Goal: Task Accomplishment & Management: Complete application form

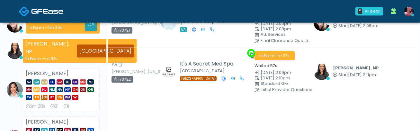
scroll to position [95, 0]
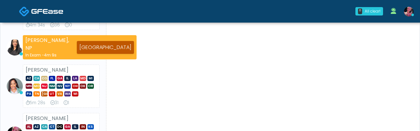
scroll to position [150, 0]
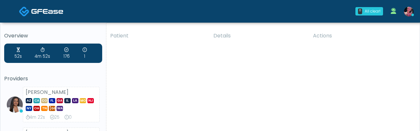
scroll to position [18, 0]
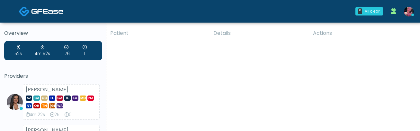
click at [165, 39] on th "Patient" at bounding box center [157, 32] width 103 height 15
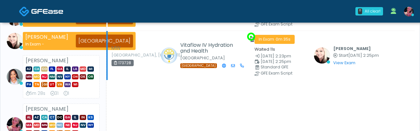
scroll to position [111, 0]
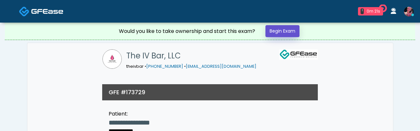
click at [280, 31] on link "Begin Exam" at bounding box center [283, 31] width 34 height 12
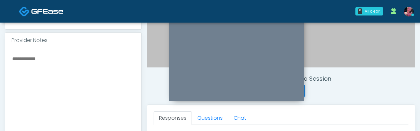
scroll to position [199, 0]
click at [201, 120] on link "Questions" at bounding box center [210, 118] width 36 height 14
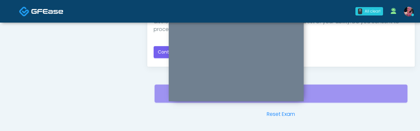
scroll to position [447, 0]
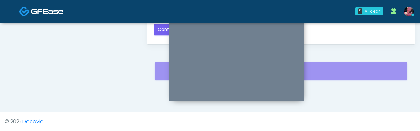
click at [159, 17] on div "0 All clear! All clear! Viral Patel, NP CA GA TN TX 5m 6s 21 0 Anjali Nandakuma…" at bounding box center [249, 11] width 338 height 21
click at [159, 28] on button "Continue" at bounding box center [168, 29] width 29 height 12
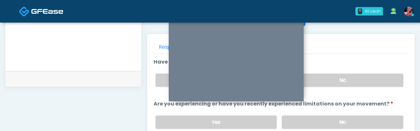
scroll to position [269, 0]
click at [354, 87] on div "Yes No" at bounding box center [279, 79] width 258 height 23
click at [347, 120] on label "No" at bounding box center [343, 121] width 122 height 13
click at [348, 85] on label "No" at bounding box center [343, 80] width 122 height 13
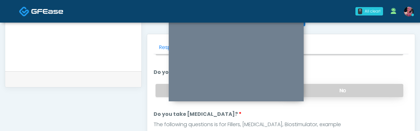
click at [346, 94] on label "No" at bounding box center [343, 90] width 122 height 13
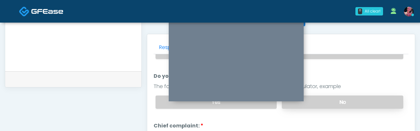
click at [346, 95] on label "No" at bounding box center [343, 101] width 122 height 13
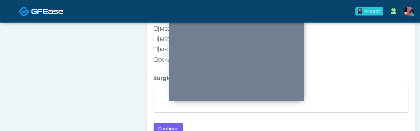
scroll to position [368, 0]
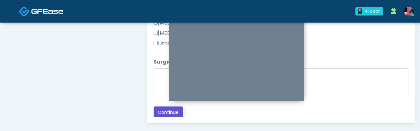
click at [160, 111] on button "Continue" at bounding box center [168, 112] width 29 height 12
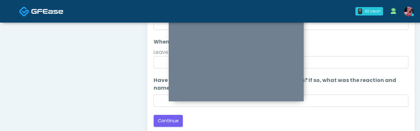
scroll to position [343, 0]
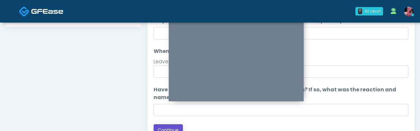
click at [164, 128] on button "Continue" at bounding box center [168, 130] width 29 height 12
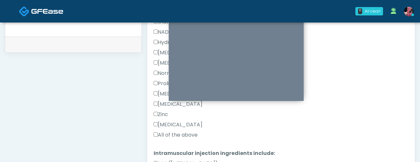
scroll to position [174, 0]
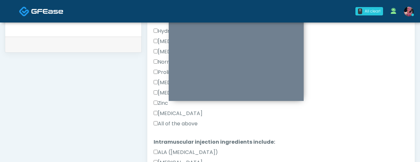
click at [182, 125] on label "All of the above" at bounding box center [176, 124] width 44 height 8
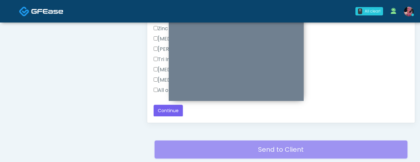
scroll to position [372, 0]
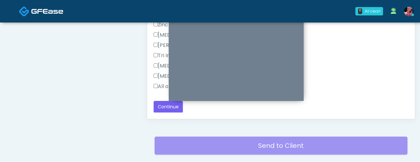
click at [156, 83] on label "All of the above" at bounding box center [176, 87] width 44 height 8
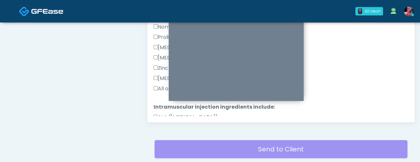
scroll to position [0, 0]
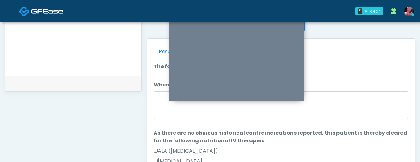
click at [195, 120] on div at bounding box center [281, 106] width 255 height 30
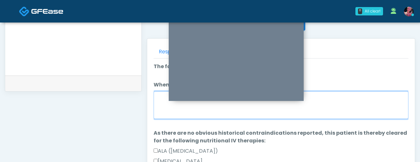
click at [193, 116] on textarea "When did you last get an IV or IM?" at bounding box center [281, 105] width 255 height 28
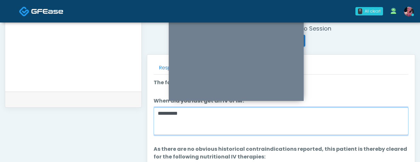
click at [160, 112] on textarea "**********" at bounding box center [281, 121] width 255 height 28
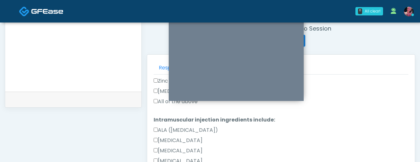
scroll to position [408, 0]
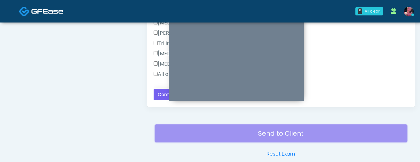
type textarea "**********"
click at [160, 92] on button "Continue" at bounding box center [168, 95] width 29 height 12
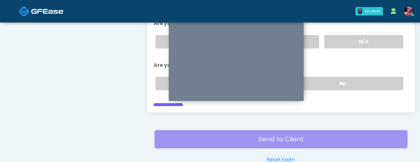
scroll to position [385, 0]
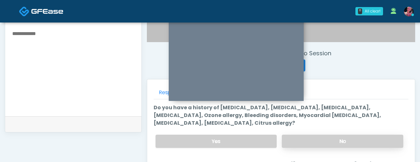
click at [309, 130] on label "No" at bounding box center [343, 141] width 122 height 13
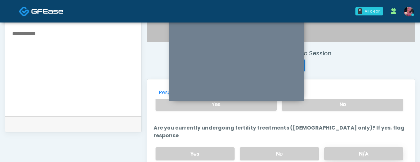
click at [339, 130] on label "N/A" at bounding box center [363, 153] width 79 height 13
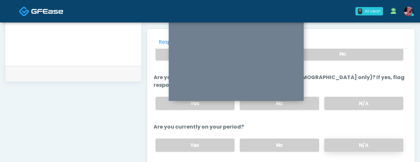
click at [339, 130] on label "N/A" at bounding box center [363, 145] width 79 height 13
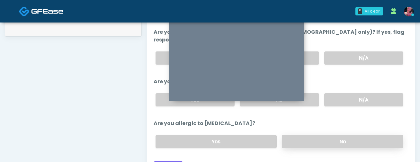
click at [338, 130] on label "No" at bounding box center [343, 141] width 122 height 13
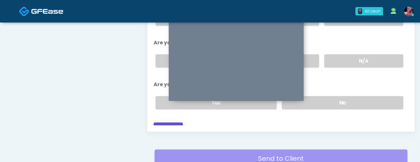
click at [179, 123] on button "Continue" at bounding box center [168, 129] width 29 height 12
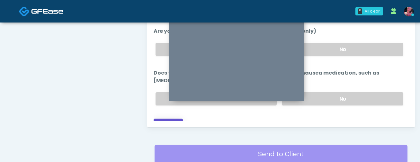
click at [176, 119] on button "Continue" at bounding box center [168, 125] width 29 height 12
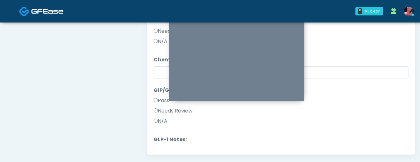
click at [165, 122] on label "N/A" at bounding box center [161, 121] width 14 height 8
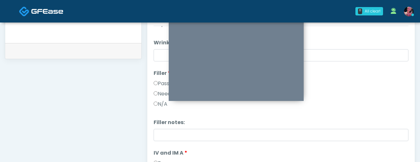
click at [157, 86] on label "Pass" at bounding box center [162, 84] width 16 height 8
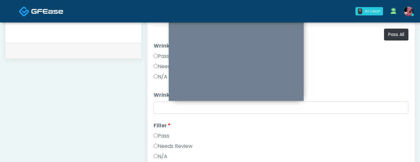
click at [158, 62] on div "Pass" at bounding box center [281, 57] width 255 height 10
click at [157, 59] on label "Pass" at bounding box center [162, 56] width 16 height 8
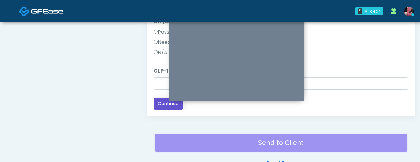
click at [162, 105] on button "Continue" at bounding box center [168, 104] width 29 height 12
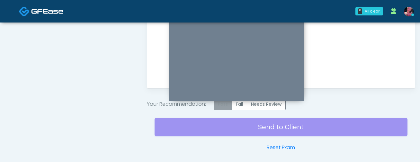
click at [232, 105] on label "Pass" at bounding box center [223, 104] width 18 height 12
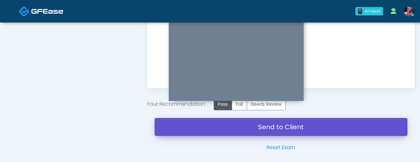
click at [236, 129] on link "Send to Client" at bounding box center [281, 127] width 253 height 18
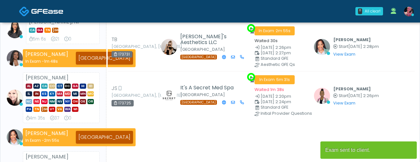
scroll to position [8, 0]
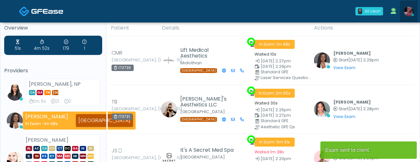
click at [407, 13] on img at bounding box center [409, 12] width 10 height 10
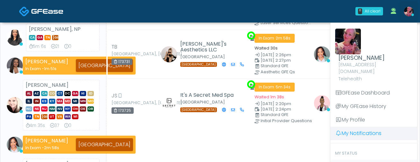
scroll to position [82, 0]
